Goal: Task Accomplishment & Management: Complete application form

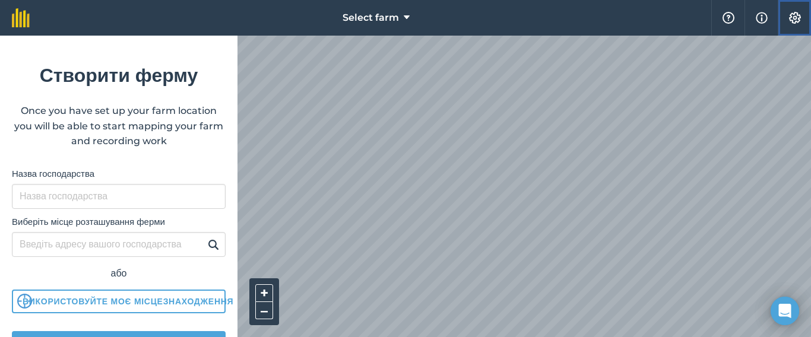
click at [797, 17] on img at bounding box center [795, 18] width 14 height 12
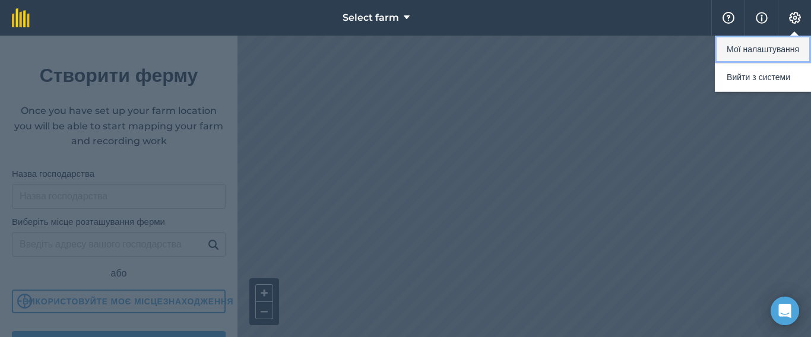
click at [754, 50] on button "Мої налаштування" at bounding box center [763, 50] width 96 height 28
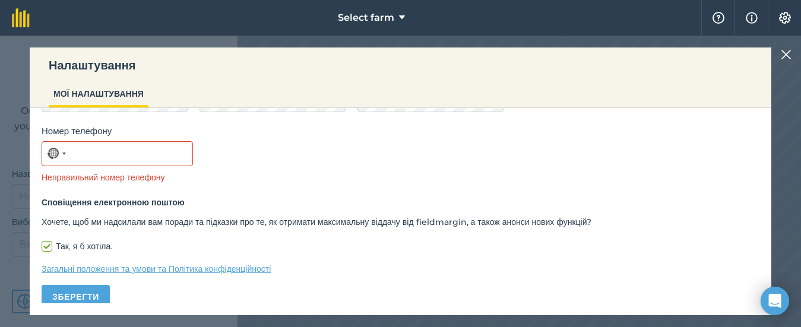
click at [791, 55] on img at bounding box center [786, 55] width 11 height 14
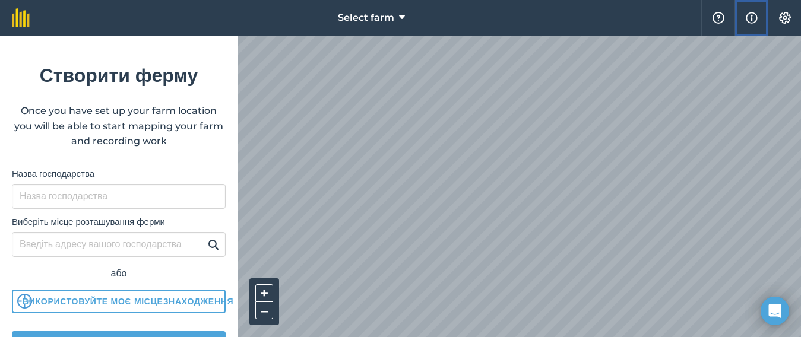
click at [749, 19] on img at bounding box center [752, 18] width 12 height 14
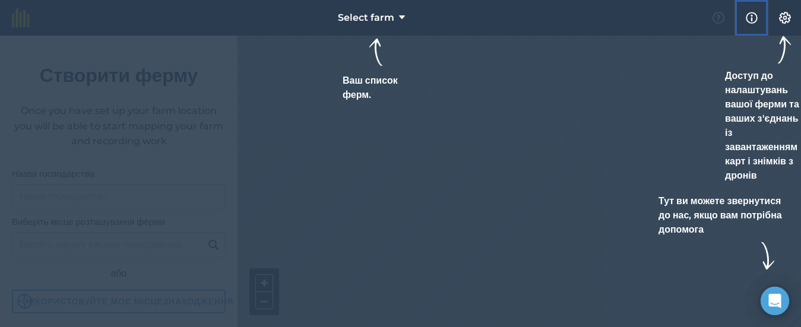
click at [749, 19] on img at bounding box center [752, 18] width 12 height 14
click at [633, 77] on div at bounding box center [400, 163] width 801 height 327
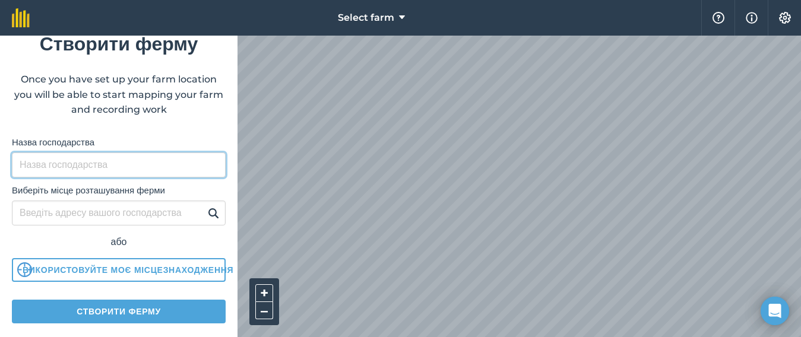
click at [34, 168] on input "Назва господарства" at bounding box center [119, 165] width 214 height 25
type input "ТОВ "СП"Злато Таврії""
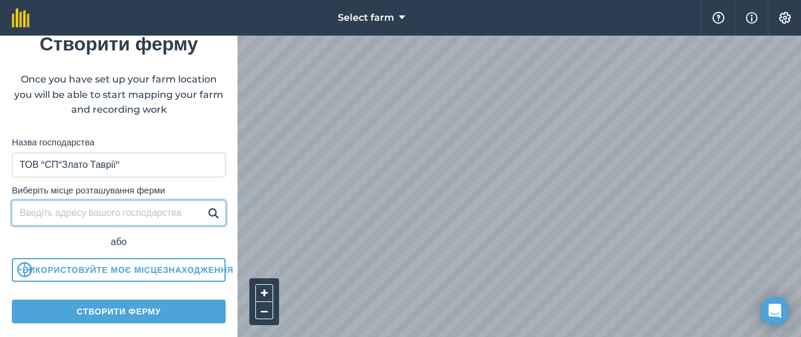
click at [69, 217] on input "Виберіть місце розташування ферми" at bounding box center [119, 213] width 214 height 25
click at [183, 220] on input "Виберіть місце розташування ферми" at bounding box center [119, 213] width 214 height 25
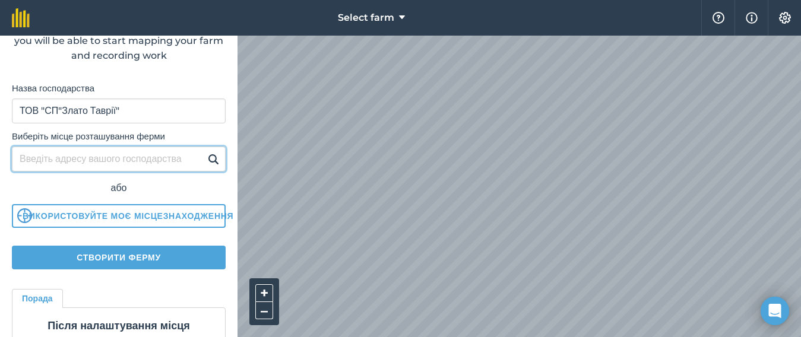
scroll to position [111, 0]
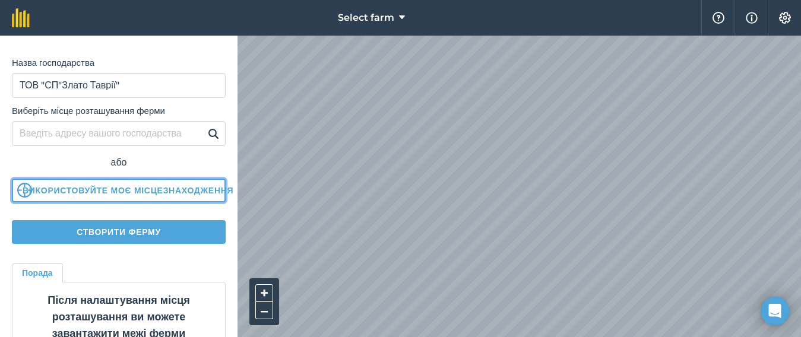
click at [30, 190] on img at bounding box center [24, 190] width 15 height 15
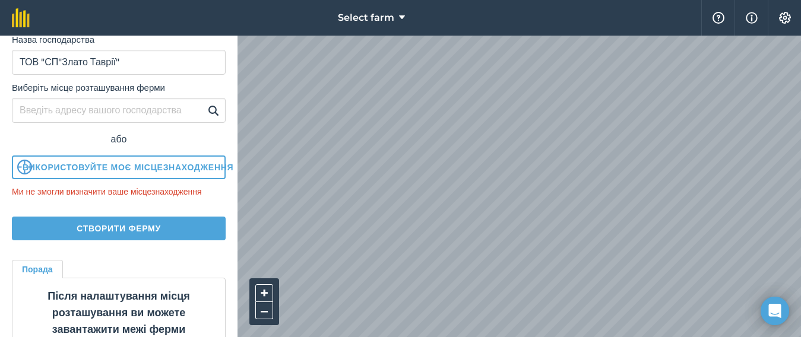
scroll to position [0, 0]
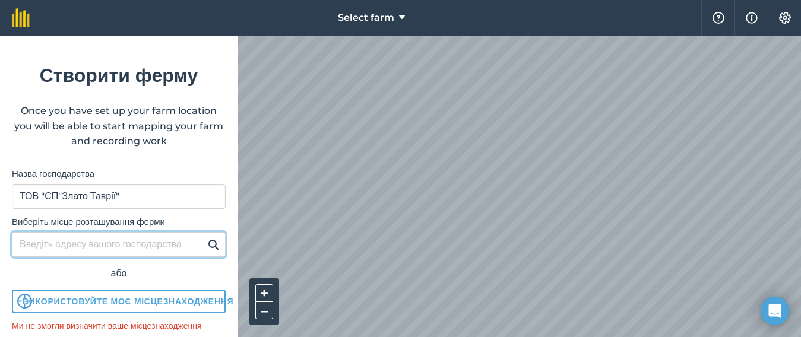
click at [127, 247] on input "Виберіть місце розташування ферми" at bounding box center [119, 244] width 214 height 25
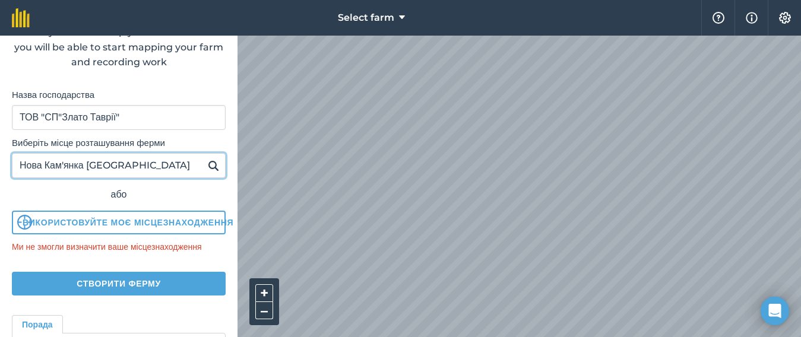
click at [91, 166] on input "Нова Кам'янка [GEOGRAPHIC_DATA]" at bounding box center [119, 165] width 214 height 25
click at [157, 163] on input "[GEOGRAPHIC_DATA], [GEOGRAPHIC_DATA]" at bounding box center [119, 165] width 214 height 25
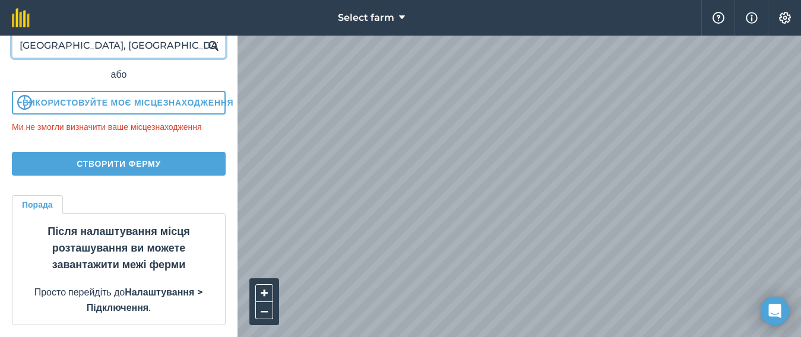
scroll to position [159, 0]
type input "[GEOGRAPHIC_DATA], [GEOGRAPHIC_DATA]."
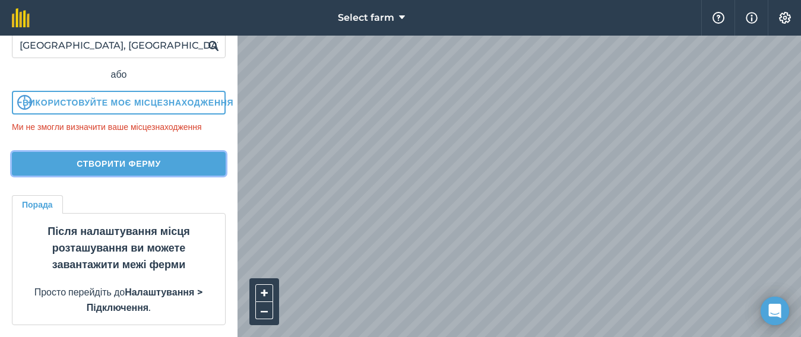
click at [106, 156] on button "Створити ферму" at bounding box center [119, 164] width 214 height 24
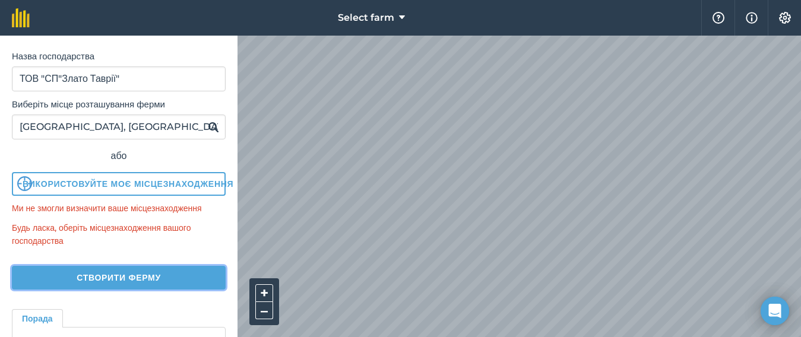
scroll to position [144, 0]
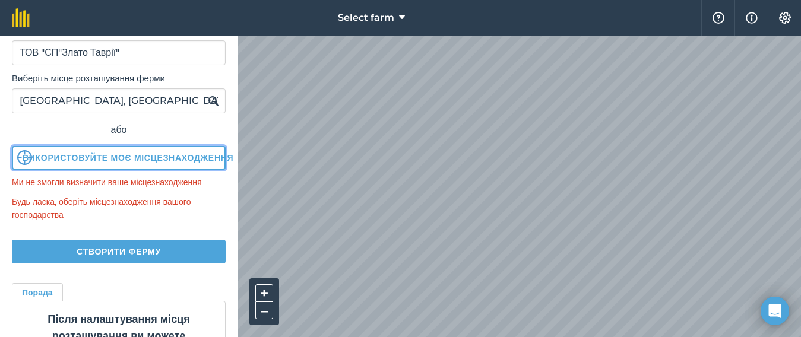
click at [97, 156] on button "Використовуйте моє місцезнаходження" at bounding box center [119, 158] width 214 height 24
click at [91, 158] on button "Використовуйте моє місцезнаходження" at bounding box center [119, 158] width 214 height 24
click at [24, 160] on img at bounding box center [24, 157] width 15 height 15
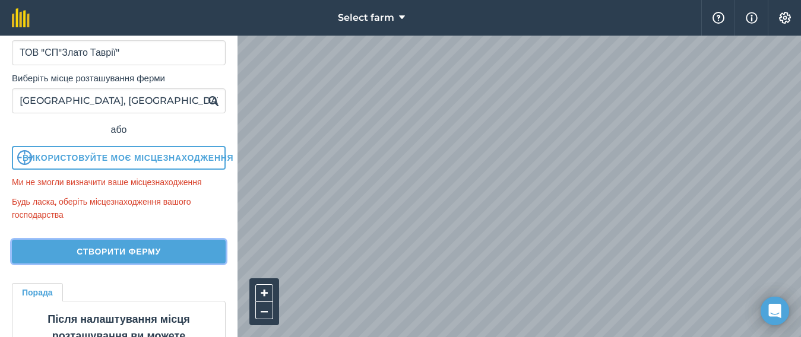
click at [105, 264] on button "Створити ферму" at bounding box center [119, 252] width 214 height 24
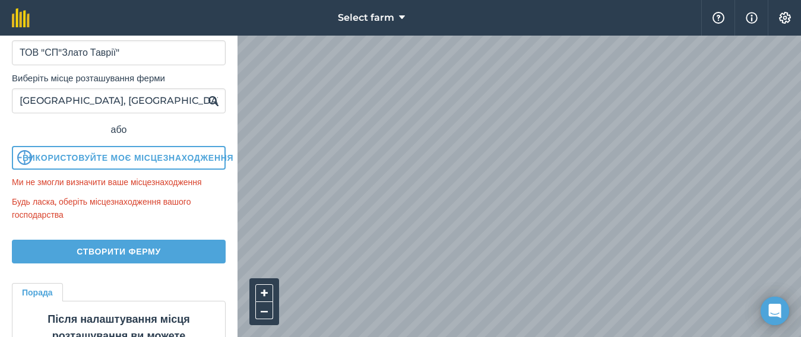
click at [208, 100] on img at bounding box center [213, 101] width 11 height 14
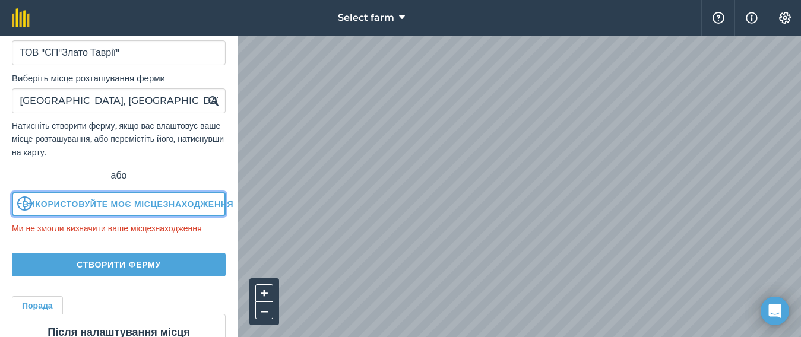
scroll to position [159, 0]
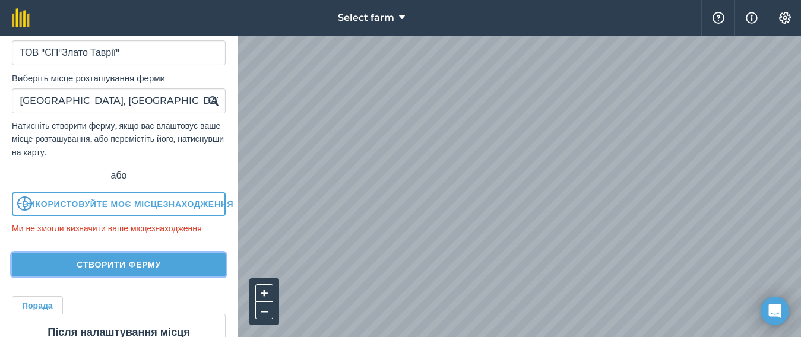
click at [131, 253] on button "Створити ферму" at bounding box center [119, 265] width 214 height 24
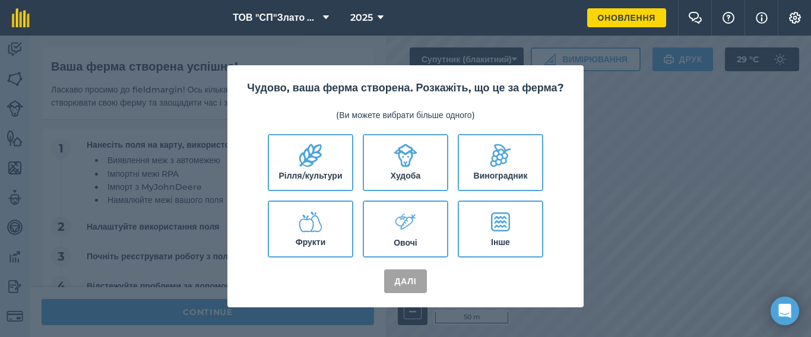
click at [309, 178] on label "Рілля/культури" at bounding box center [310, 162] width 83 height 55
checkbox input "true"
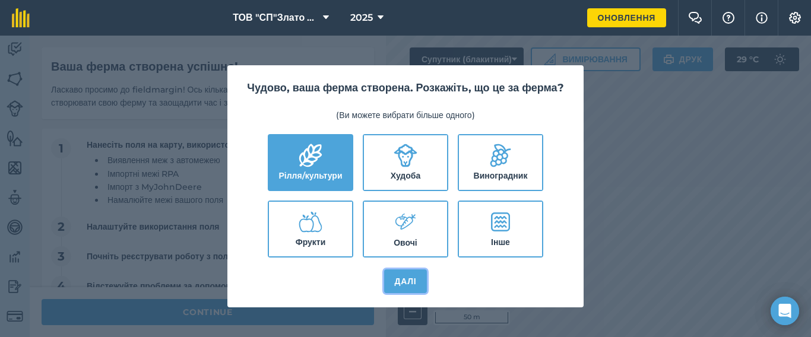
click at [397, 288] on button "Далі" at bounding box center [405, 282] width 43 height 24
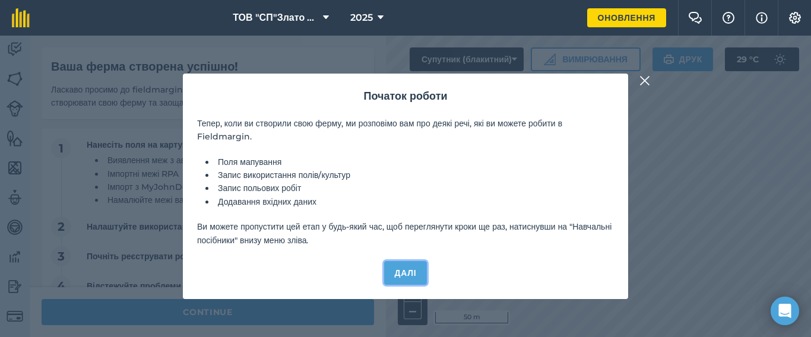
click at [401, 274] on button "Далі" at bounding box center [405, 273] width 43 height 24
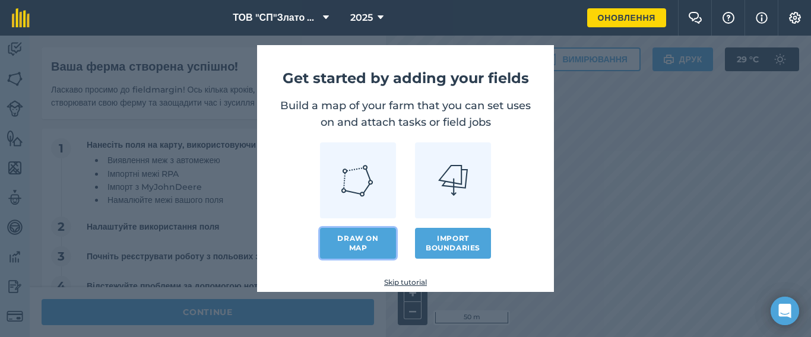
click at [363, 241] on link "Draw on map" at bounding box center [358, 243] width 76 height 31
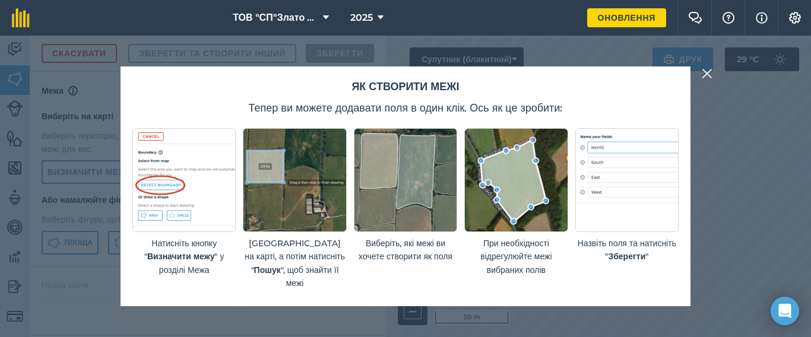
click at [704, 74] on img at bounding box center [707, 74] width 11 height 14
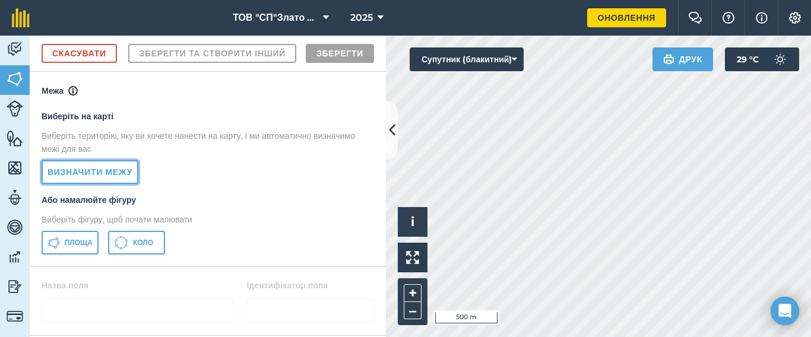
click at [105, 184] on link "Визначити межу" at bounding box center [90, 172] width 97 height 24
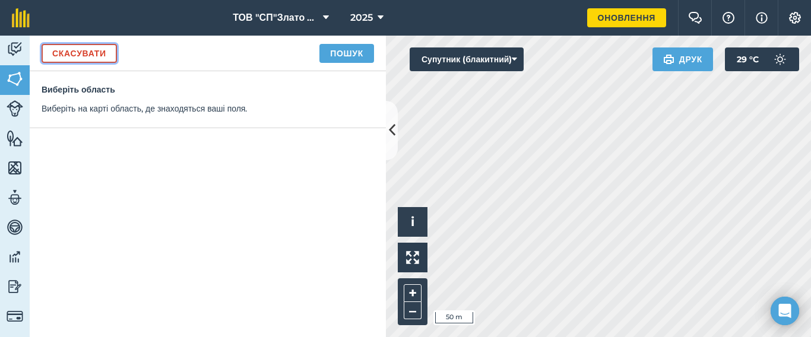
click at [78, 50] on link "Скасувати" at bounding box center [79, 53] width 75 height 19
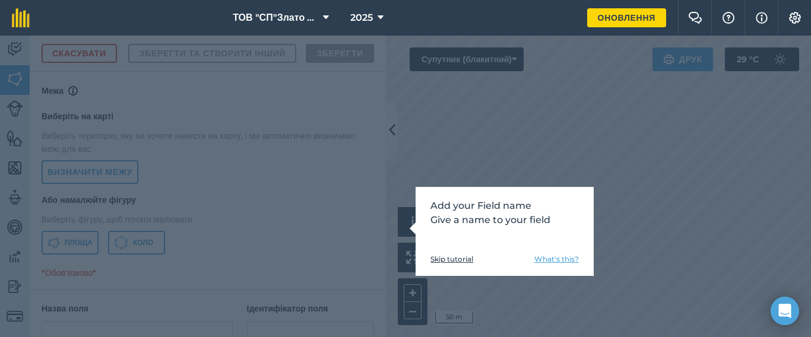
click at [483, 159] on div "Add your Field name Give a name to your field Skip tutorial What's this?" at bounding box center [405, 187] width 811 height 302
click at [379, 188] on div "Add your Field name Give a name to your field Skip tutorial What's this?" at bounding box center [405, 187] width 811 height 302
click at [548, 259] on link "What's this?" at bounding box center [556, 260] width 45 height 10
click at [448, 261] on link "Skip tutorial" at bounding box center [452, 260] width 43 height 10
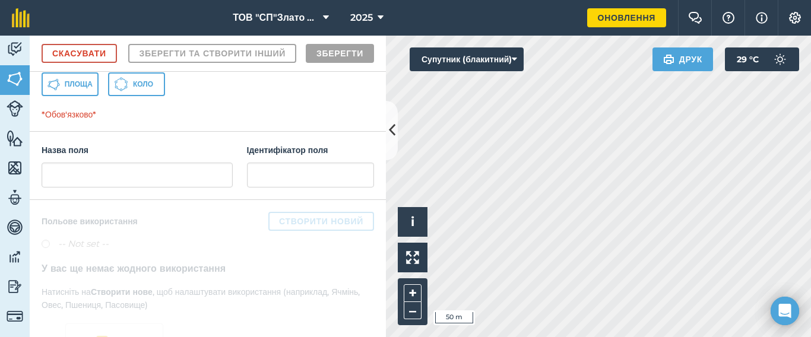
scroll to position [79, 0]
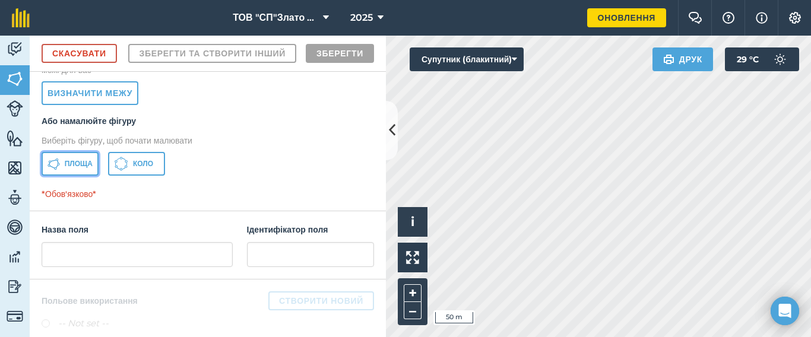
click at [73, 169] on span "Площа" at bounding box center [79, 164] width 28 height 10
click at [403, 337] on html "ТОВ "СП"Злато Таврії" 2025 Оновлення Фермерський чат Допоможіть! Інформація Нал…" at bounding box center [405, 168] width 811 height 337
click at [410, 337] on html "ТОВ "СП"Злато Таврії" 2025 Оновлення Фермерський чат Допоможіть! Інформація Нал…" at bounding box center [405, 168] width 811 height 337
click at [660, 7] on div "ТОВ "СП"Злато Таврії" 2025 Оновлення Фермерський чат Допоможіть! Інформація Нал…" at bounding box center [405, 168] width 811 height 337
click at [694, 0] on html "ТОВ "СП"Злато Таврії" 2025 Оновлення Фермерський чат Допоможіть! Інформація Нал…" at bounding box center [405, 168] width 811 height 337
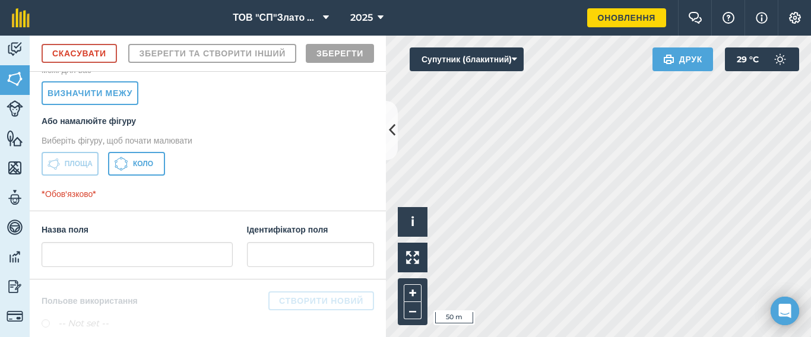
click at [666, 19] on div "ТОВ "СП"Злато Таврії" 2025 Оновлення Фермерський чат Допоможіть! Інформація Нал…" at bounding box center [405, 168] width 811 height 337
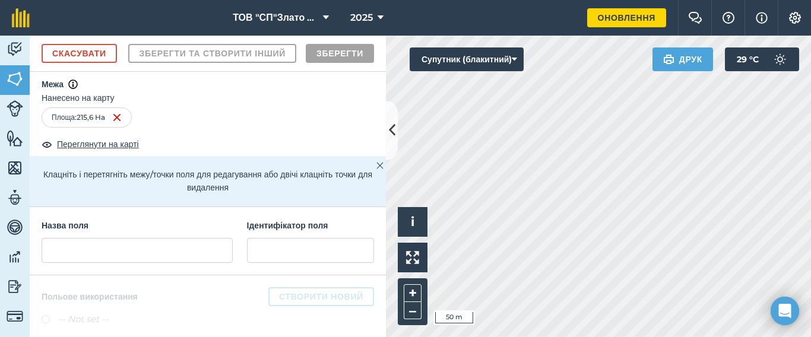
scroll to position [86, 0]
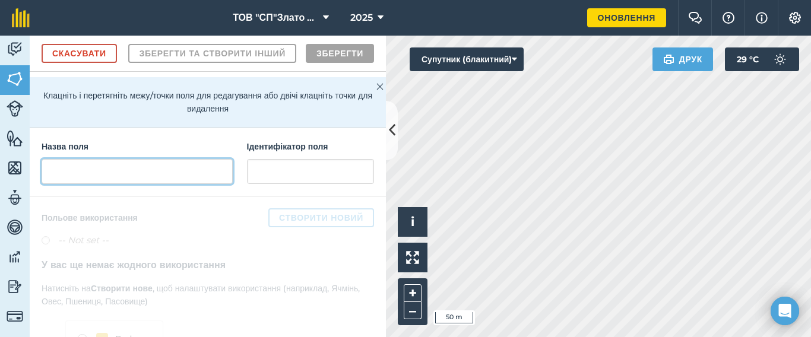
click at [73, 184] on input "text" at bounding box center [137, 171] width 191 height 25
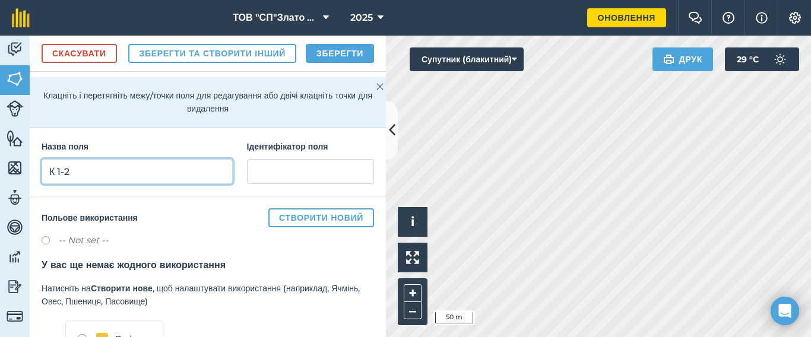
type input "К 1-2"
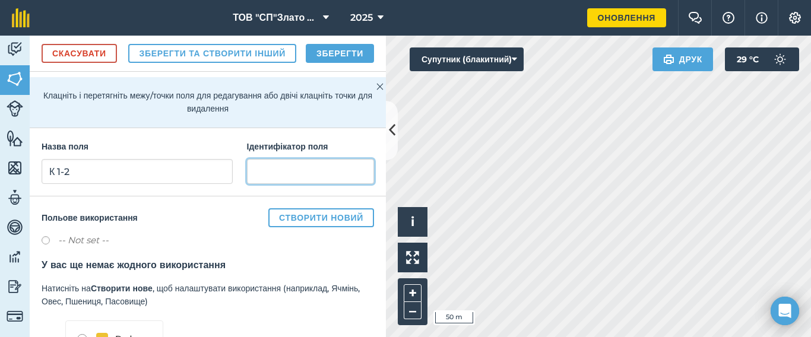
click at [252, 184] on input "text" at bounding box center [310, 171] width 127 height 25
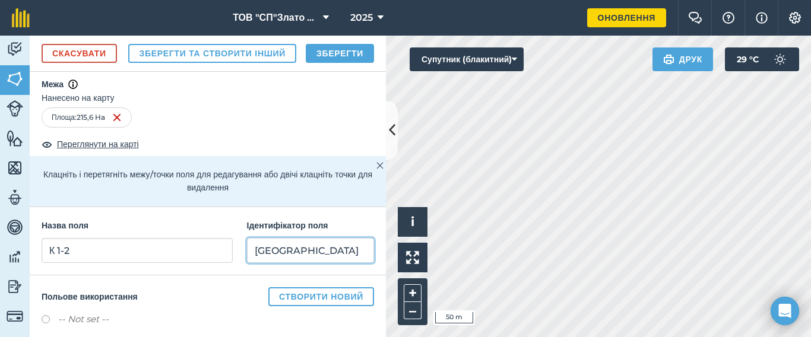
scroll to position [0, 0]
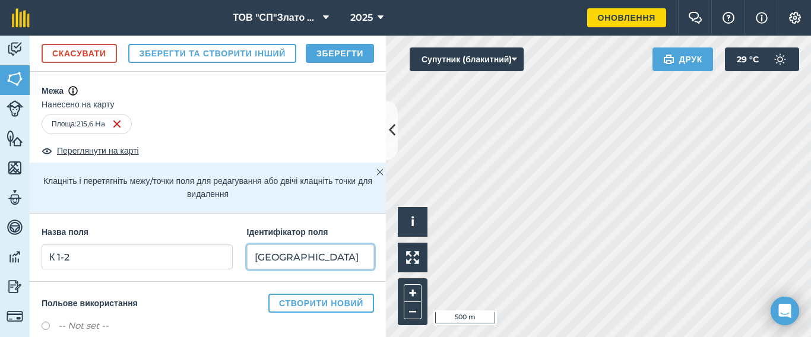
type input "[GEOGRAPHIC_DATA]"
click at [338, 63] on button "Зберегти" at bounding box center [340, 53] width 68 height 19
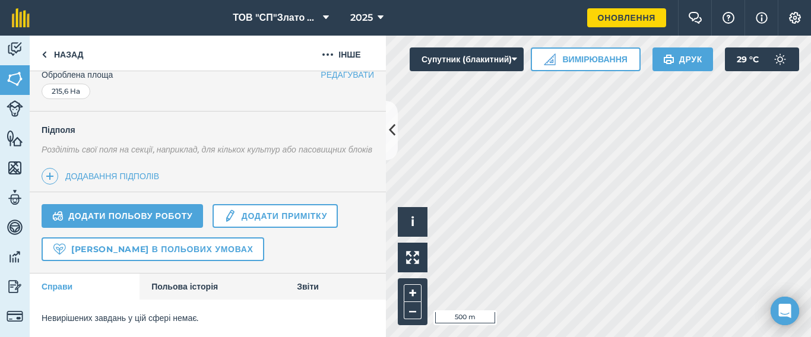
scroll to position [281, 0]
click at [189, 284] on link "Польова історія" at bounding box center [212, 287] width 145 height 26
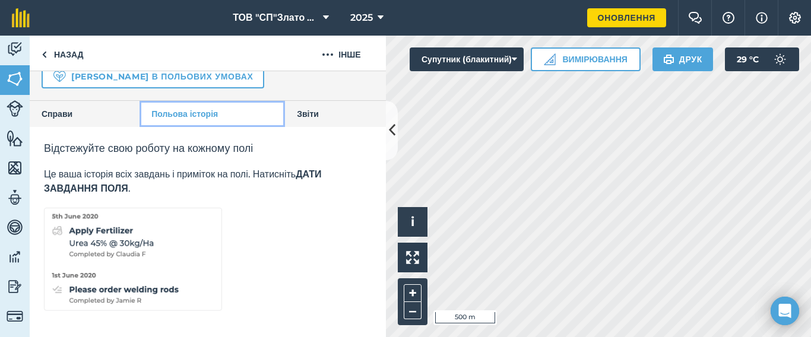
scroll to position [375, 0]
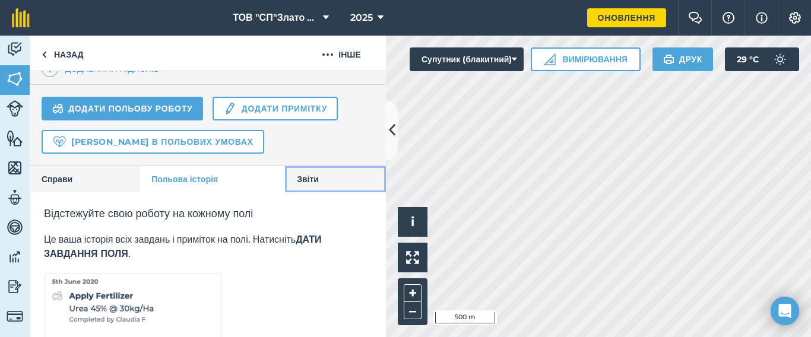
click at [302, 191] on link "Звіти" at bounding box center [335, 179] width 101 height 26
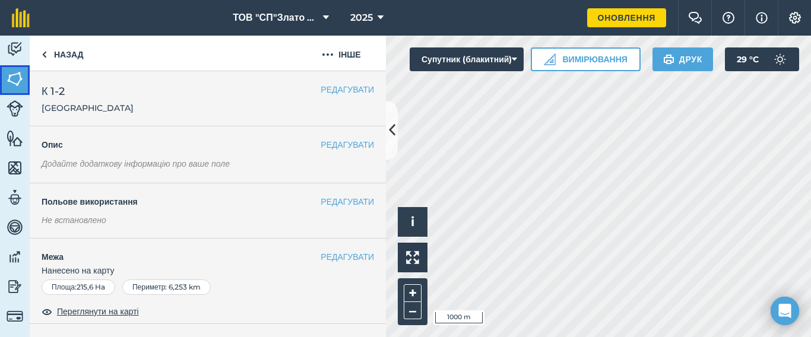
click at [15, 80] on img at bounding box center [15, 79] width 17 height 18
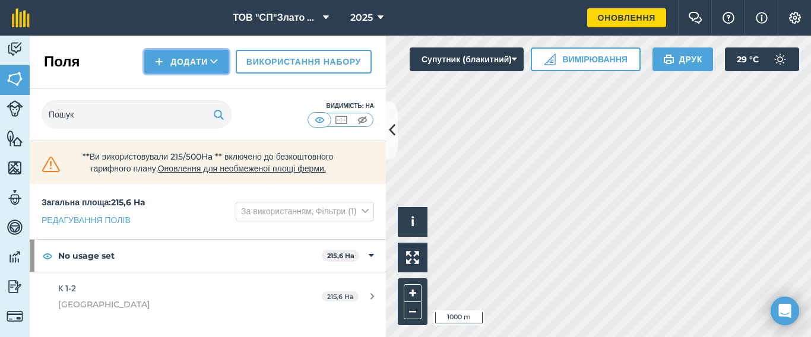
click at [165, 59] on button "Додати" at bounding box center [186, 62] width 84 height 24
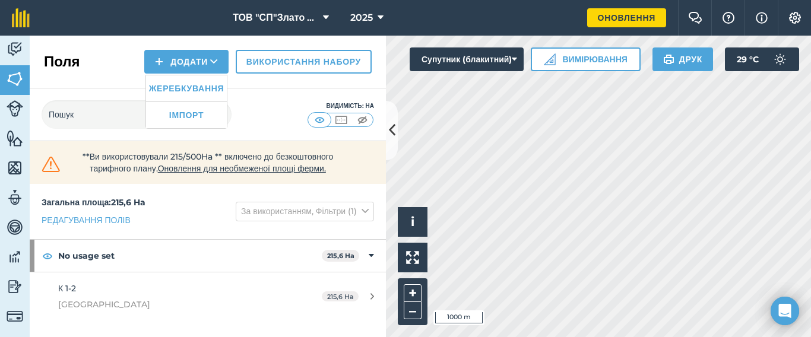
click at [266, 121] on div "Видимість: На" at bounding box center [208, 114] width 356 height 53
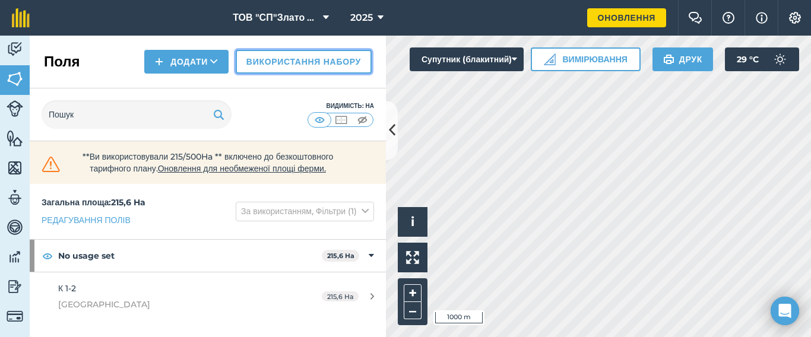
click at [289, 65] on link "Використання набору" at bounding box center [304, 62] width 136 height 24
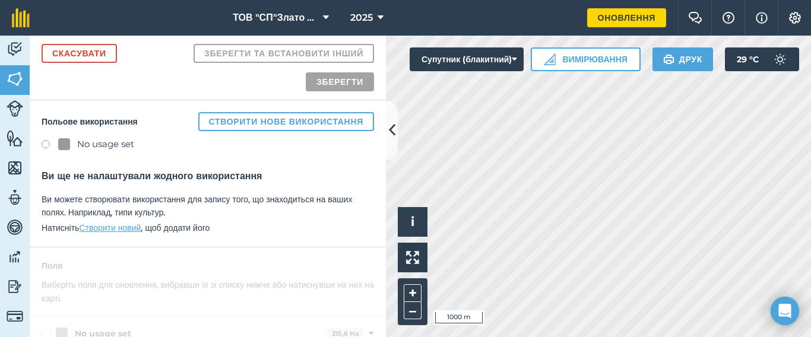
scroll to position [62, 0]
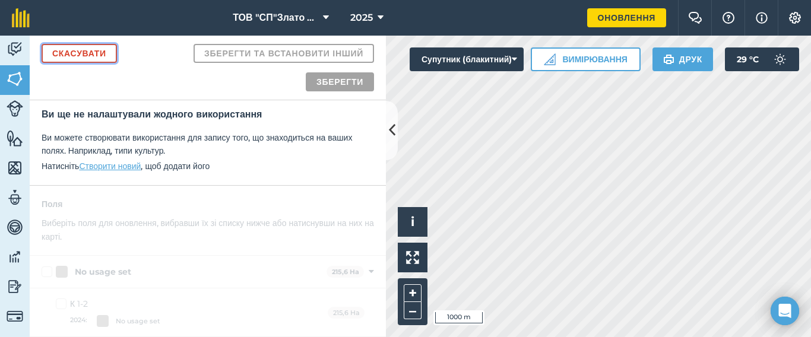
click at [93, 59] on link "Скасувати" at bounding box center [79, 53] width 75 height 19
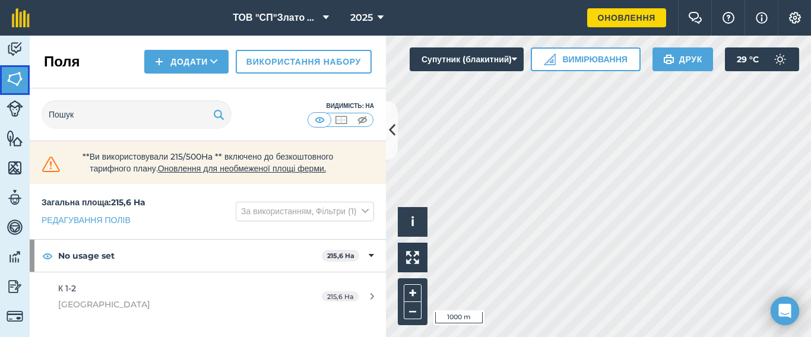
click at [12, 76] on img at bounding box center [15, 79] width 17 height 18
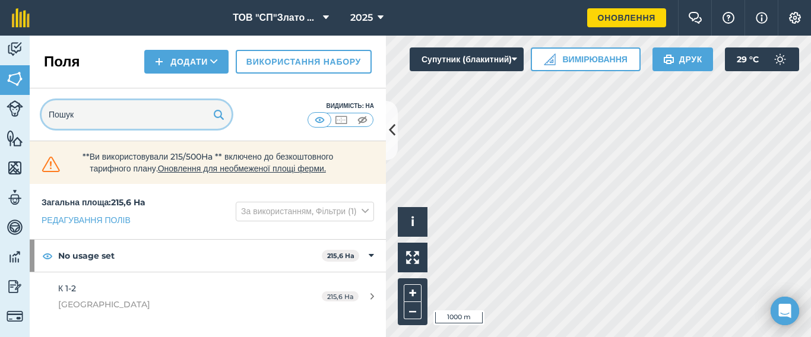
click at [99, 115] on input "text" at bounding box center [137, 114] width 190 height 29
click at [142, 122] on input "text" at bounding box center [137, 114] width 190 height 29
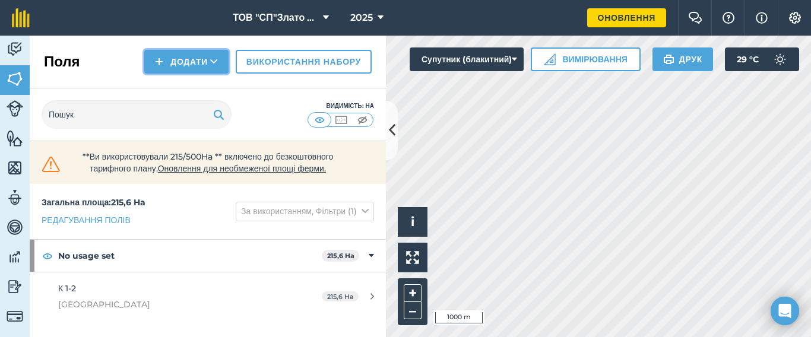
click at [210, 62] on icon at bounding box center [214, 62] width 8 height 12
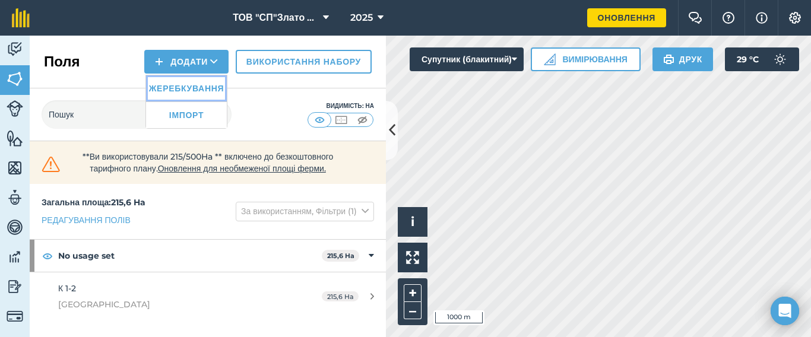
click at [181, 90] on link "Жеребкування" at bounding box center [186, 88] width 81 height 26
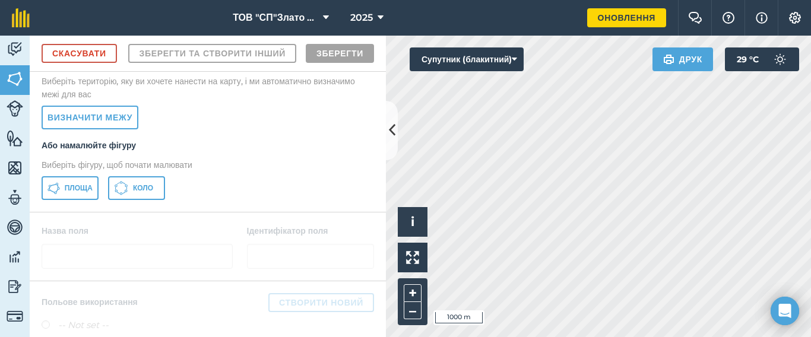
scroll to position [79, 0]
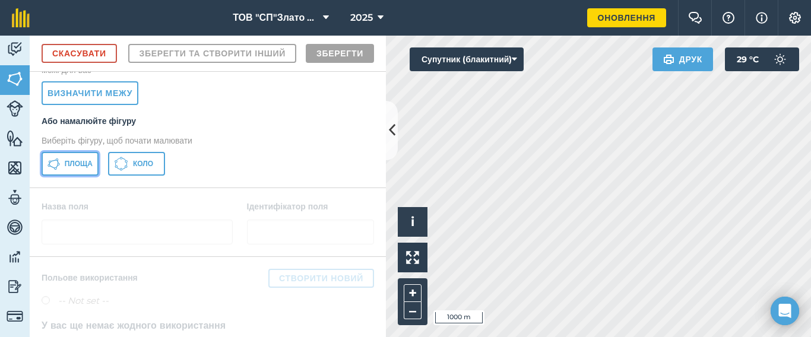
click at [77, 169] on span "Площа" at bounding box center [79, 164] width 28 height 10
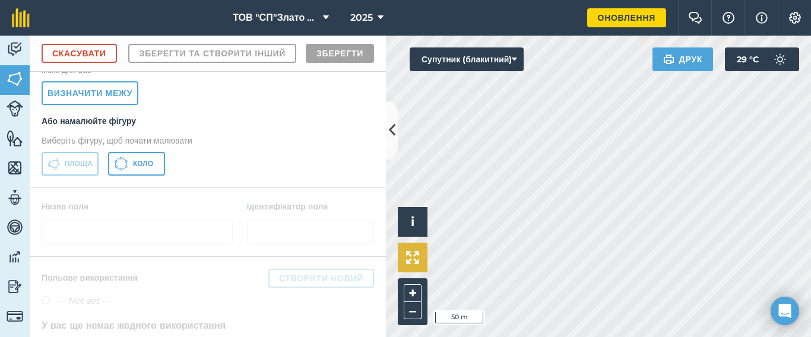
click at [415, 267] on div "Click to start drawing i © 2025 TomTom, Microsoft 50 m + – Супутник (блакитний)…" at bounding box center [598, 187] width 425 height 302
click at [379, 337] on html "ТОВ "СП"Злато Таврії" 2025 Оновлення Фермерський чат Допоможіть! Інформація Нал…" at bounding box center [405, 168] width 811 height 337
click at [470, 62] on div "Click to start drawing i © 2025 TomTom, Microsoft 50 m + – Супутник (блакитний)…" at bounding box center [598, 187] width 425 height 302
click at [355, 62] on div "Діяльність [PERSON_NAME] Особливості Карти Команда Транспортні засоби Дані Звіт…" at bounding box center [405, 187] width 811 height 302
click at [651, 55] on div "Click to start drawing i © 2025 TomTom, Microsoft 50 m + – Супутник (блакитний)…" at bounding box center [598, 187] width 425 height 302
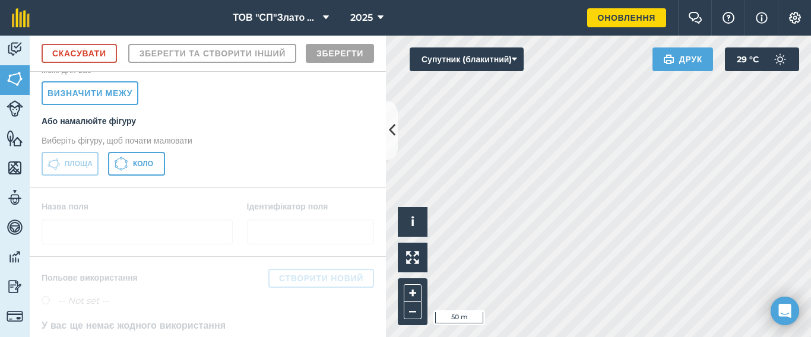
click at [618, 23] on div "ТОВ "СП"Злато Таврії" 2025 Оновлення Фермерський чат Допоможіть! Інформація Нал…" at bounding box center [405, 168] width 811 height 337
click at [643, 0] on html "ТОВ "СП"Злато Таврії" 2025 Оновлення Фермерський чат Допоможіть! Інформація Нал…" at bounding box center [405, 168] width 811 height 337
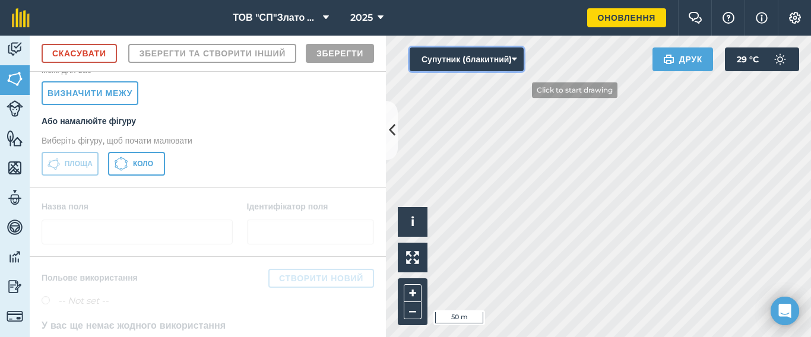
click at [523, 90] on div "Click to start drawing i © 2025 TomTom, Microsoft 50 m + – Супутник (блакитний)…" at bounding box center [598, 187] width 425 height 302
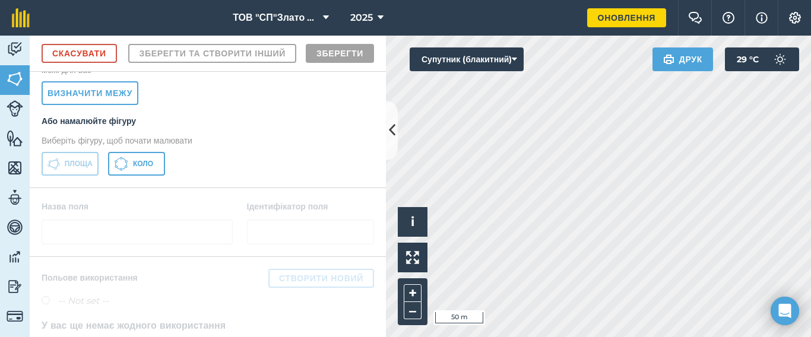
drag, startPoint x: 489, startPoint y: 71, endPoint x: 780, endPoint y: 390, distance: 431.3
click at [780, 337] on html "ТОВ "СП"Злато Таврії" 2025 Оновлення Фермерський чат Допоможіть! Інформація Нал…" at bounding box center [405, 168] width 811 height 337
click at [746, 337] on html "ТОВ "СП"Злато Таврії" 2025 Оновлення Фермерський чат Допоможіть! Інформація Нал…" at bounding box center [405, 168] width 811 height 337
click at [811, 337] on html "ТОВ "СП"Злато Таврії" 2025 Оновлення Фермерський чат Допоможіть! Інформація Нал…" at bounding box center [405, 168] width 811 height 337
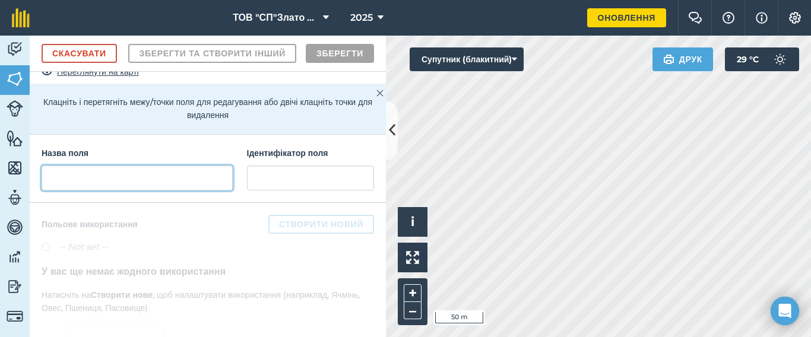
click at [59, 191] on input "text" at bounding box center [137, 178] width 191 height 25
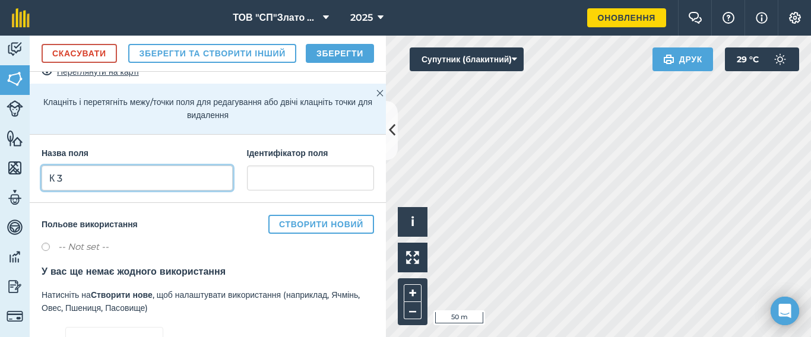
type input "К 3"
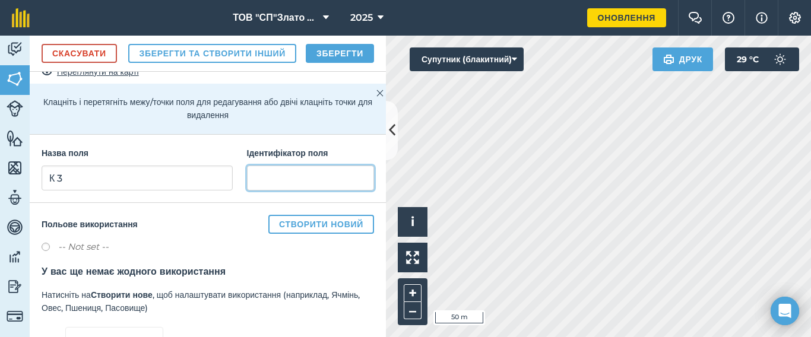
click at [251, 191] on input "text" at bounding box center [310, 178] width 127 height 25
click at [254, 191] on input "кКачкарівка" at bounding box center [310, 178] width 127 height 25
click at [306, 191] on input "[GEOGRAPHIC_DATA]" at bounding box center [310, 178] width 127 height 25
type input "[PERSON_NAME]"
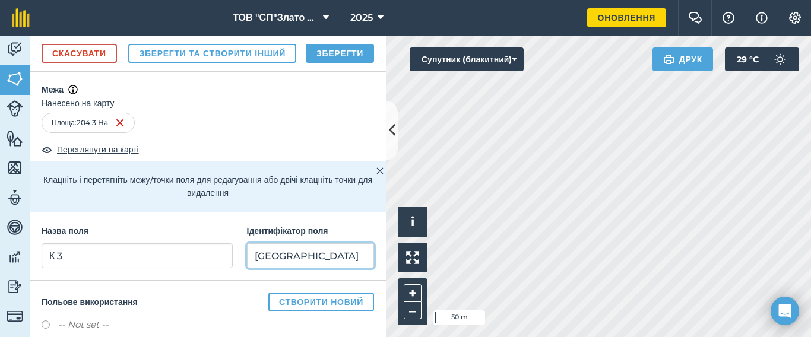
scroll to position [0, 0]
type input "[GEOGRAPHIC_DATA]"
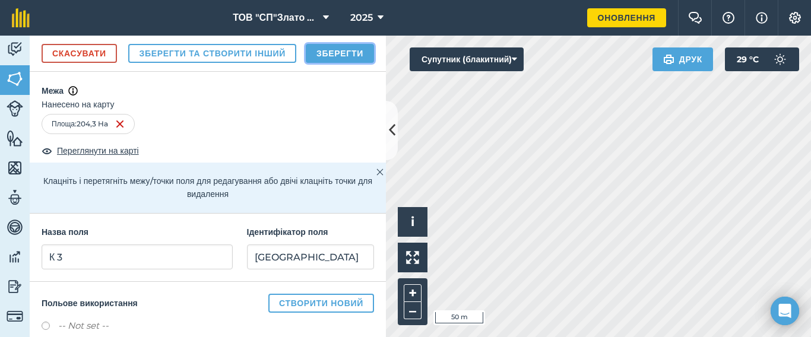
click at [338, 63] on button "Зберегти" at bounding box center [340, 53] width 68 height 19
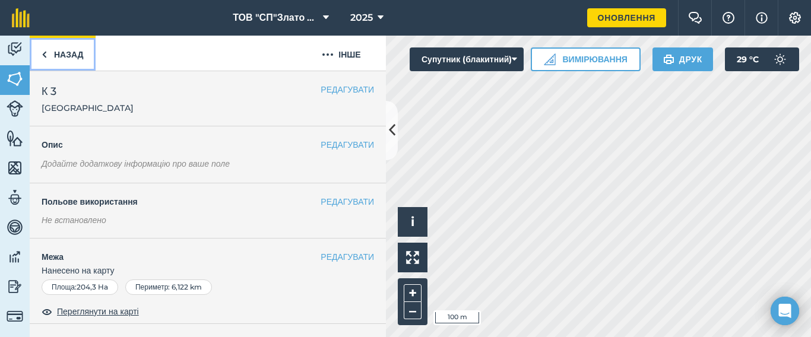
click at [71, 55] on link "Назад" at bounding box center [63, 53] width 66 height 35
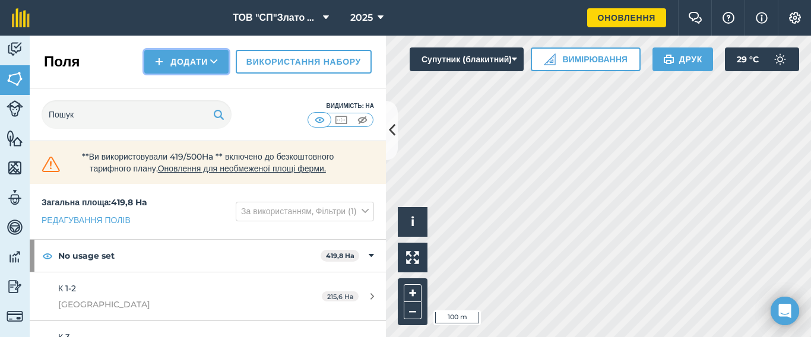
click at [200, 65] on button "Додати" at bounding box center [186, 62] width 84 height 24
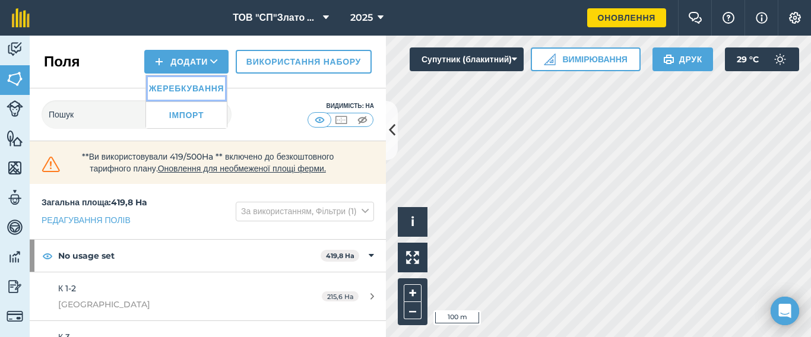
click at [191, 85] on link "Жеребкування" at bounding box center [186, 88] width 81 height 26
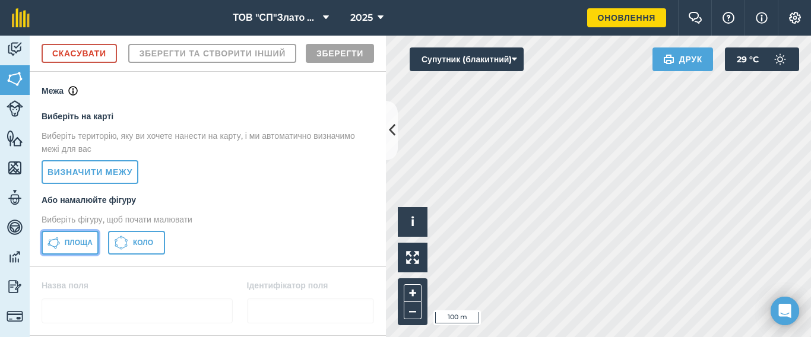
click at [72, 248] on span "Площа" at bounding box center [79, 243] width 28 height 10
click at [774, 297] on body "ТОВ "СП"Злато Таврії" 2025 Оновлення Фермерський чат Допоможіть! Інформація Нал…" at bounding box center [405, 168] width 811 height 337
click at [491, 337] on html "ТОВ "СП"Злато Таврії" 2025 Оновлення Фермерський чат Допоможіть! Інформація Нал…" at bounding box center [405, 168] width 811 height 337
